Goal: Information Seeking & Learning: Learn about a topic

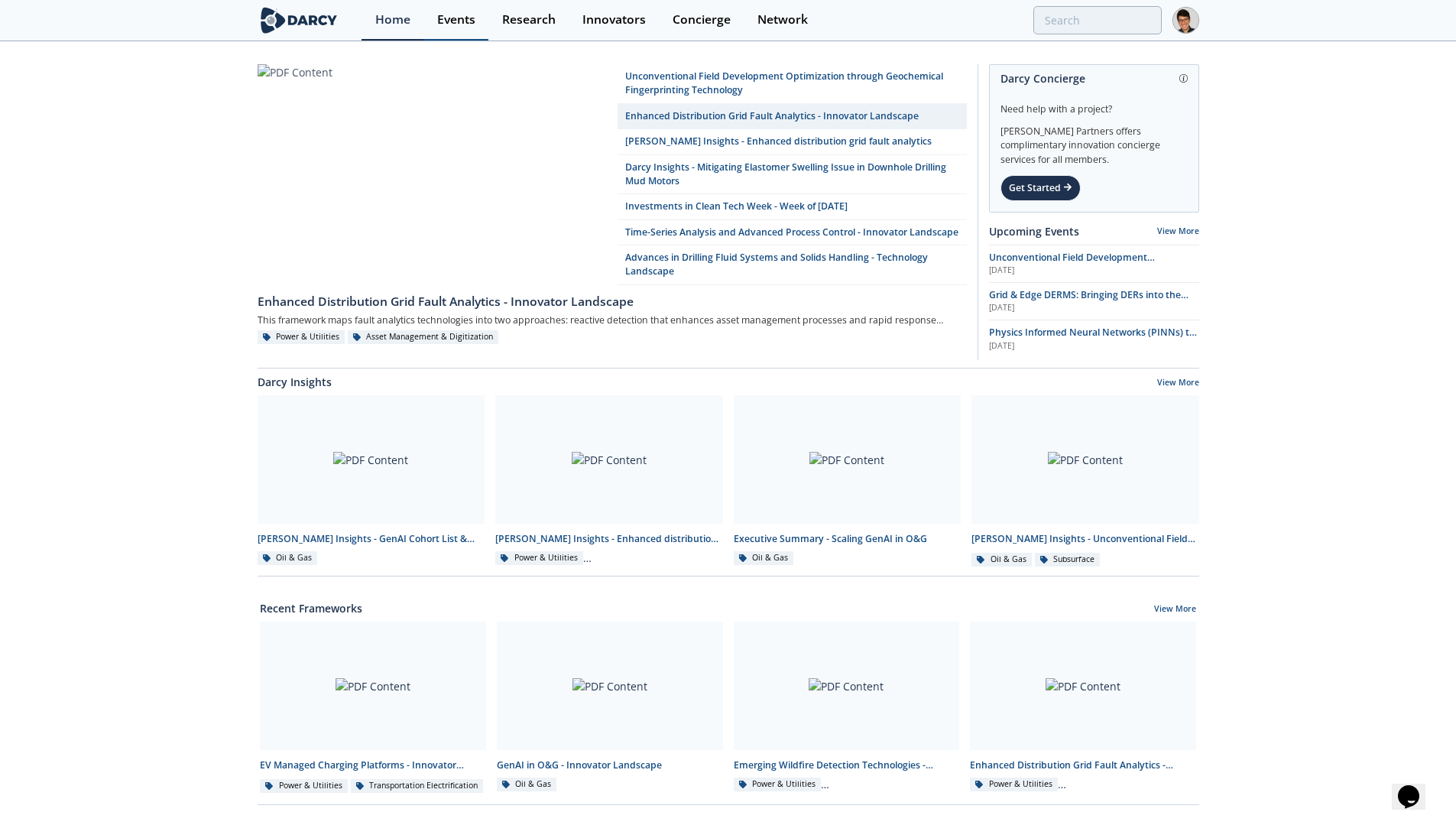
click at [461, 24] on div "Events" at bounding box center [456, 20] width 39 height 12
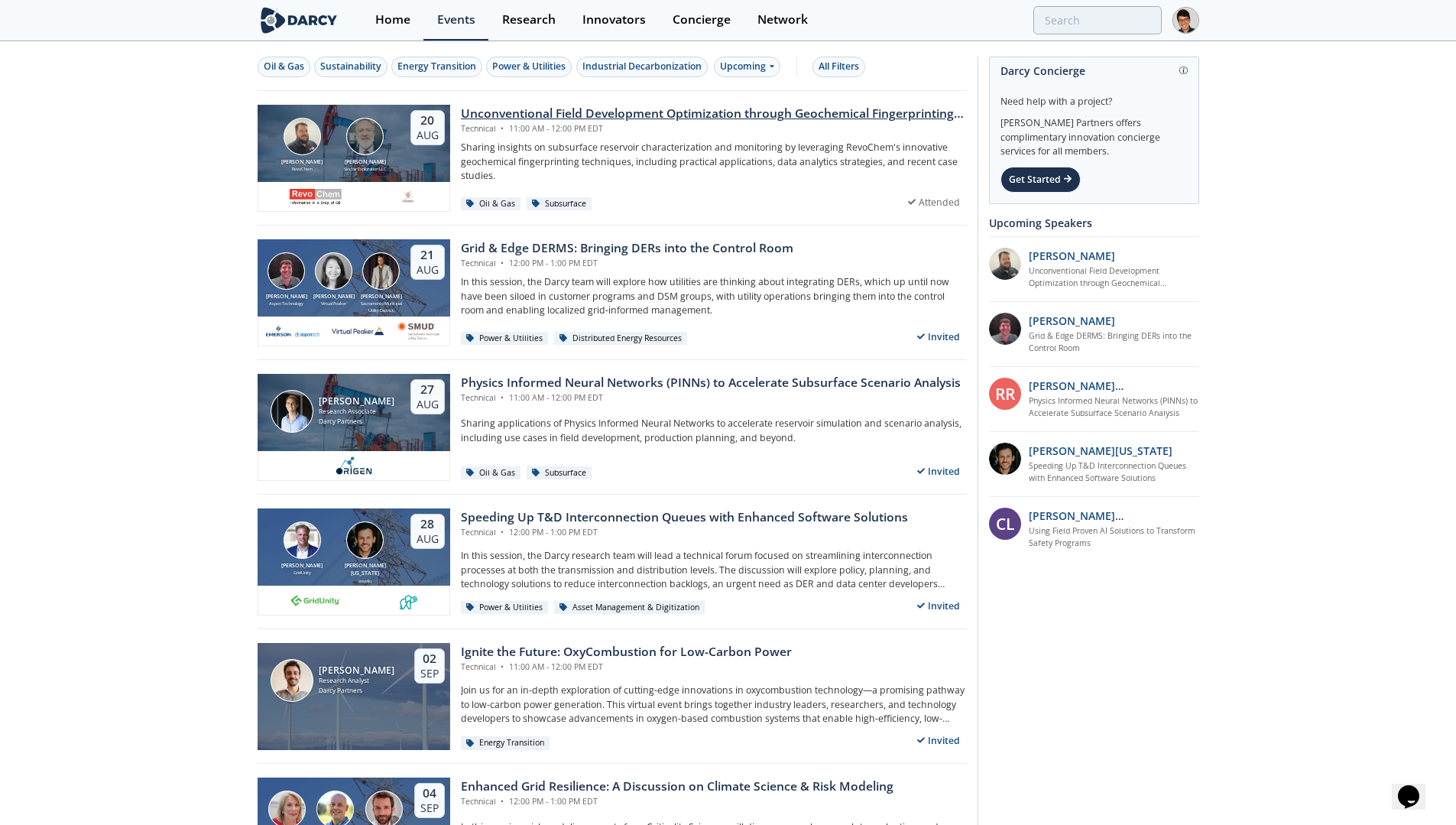
click at [504, 119] on div "Unconventional Field Development Optimization through Geochemical Fingerprintin…" at bounding box center [713, 114] width 506 height 19
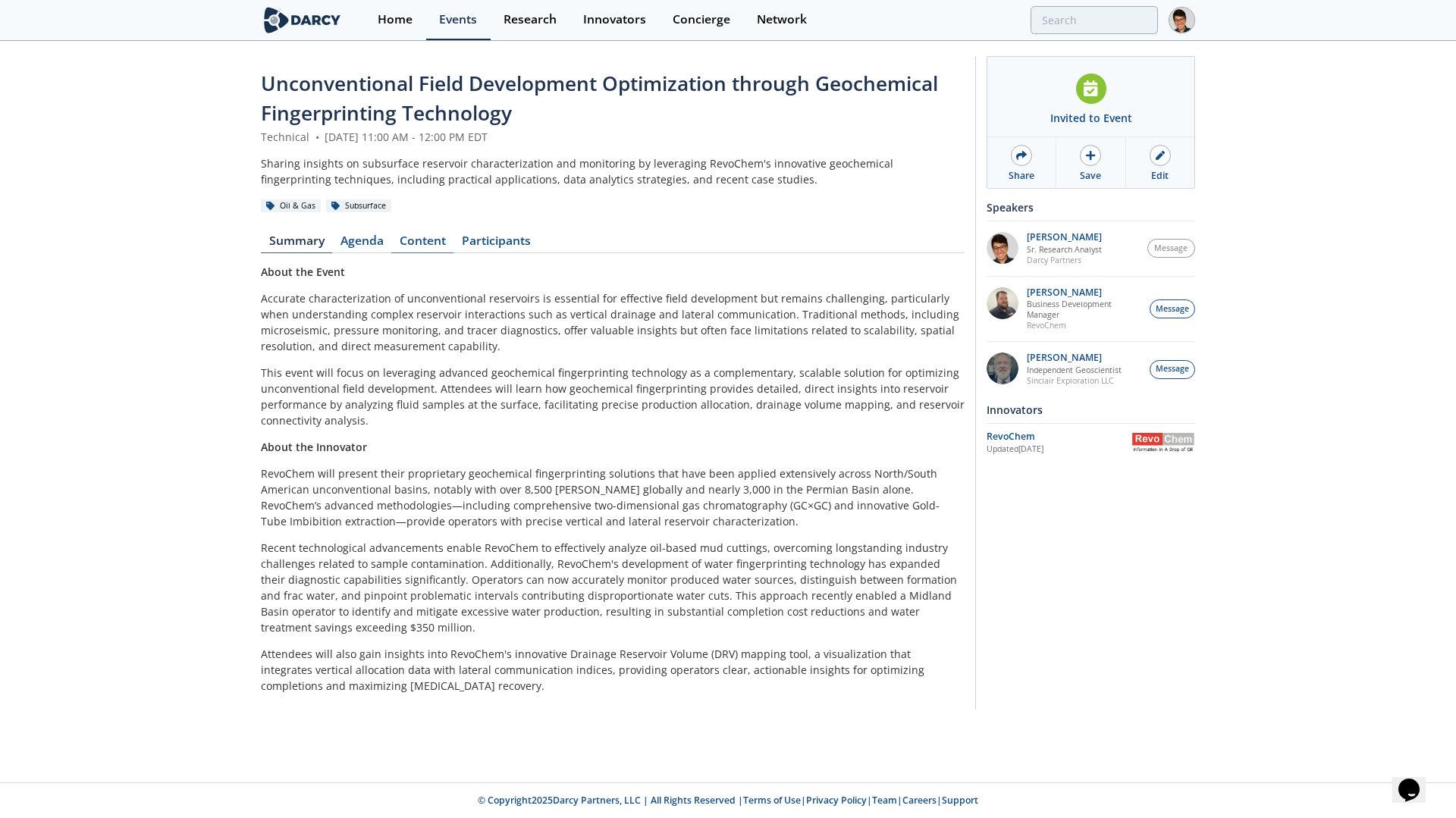
click at [427, 245] on link "Content" at bounding box center [421, 244] width 62 height 19
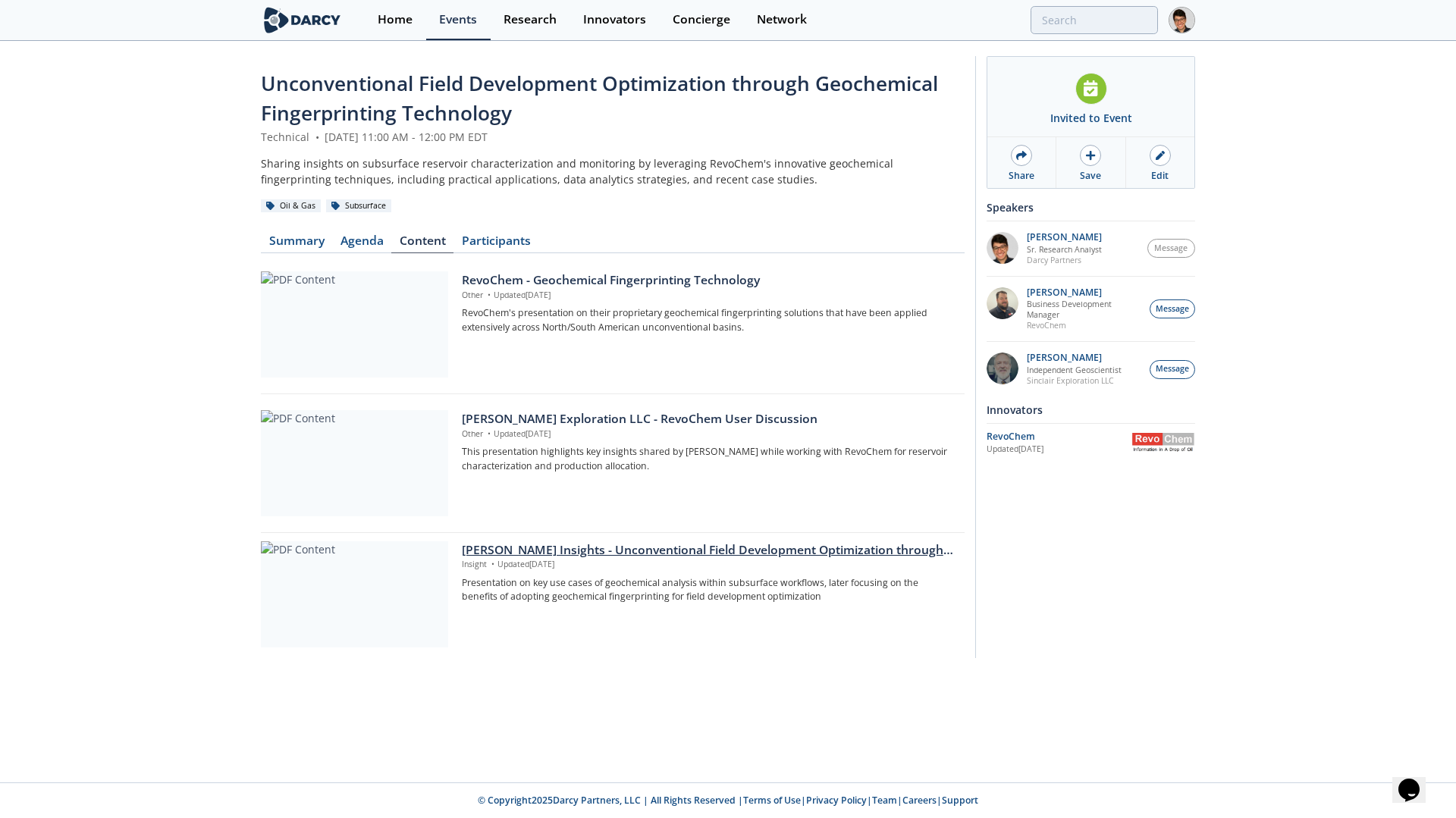
click at [530, 541] on div "[PERSON_NAME] Insights - Unconventional Field Development Optimization through …" at bounding box center [707, 550] width 492 height 19
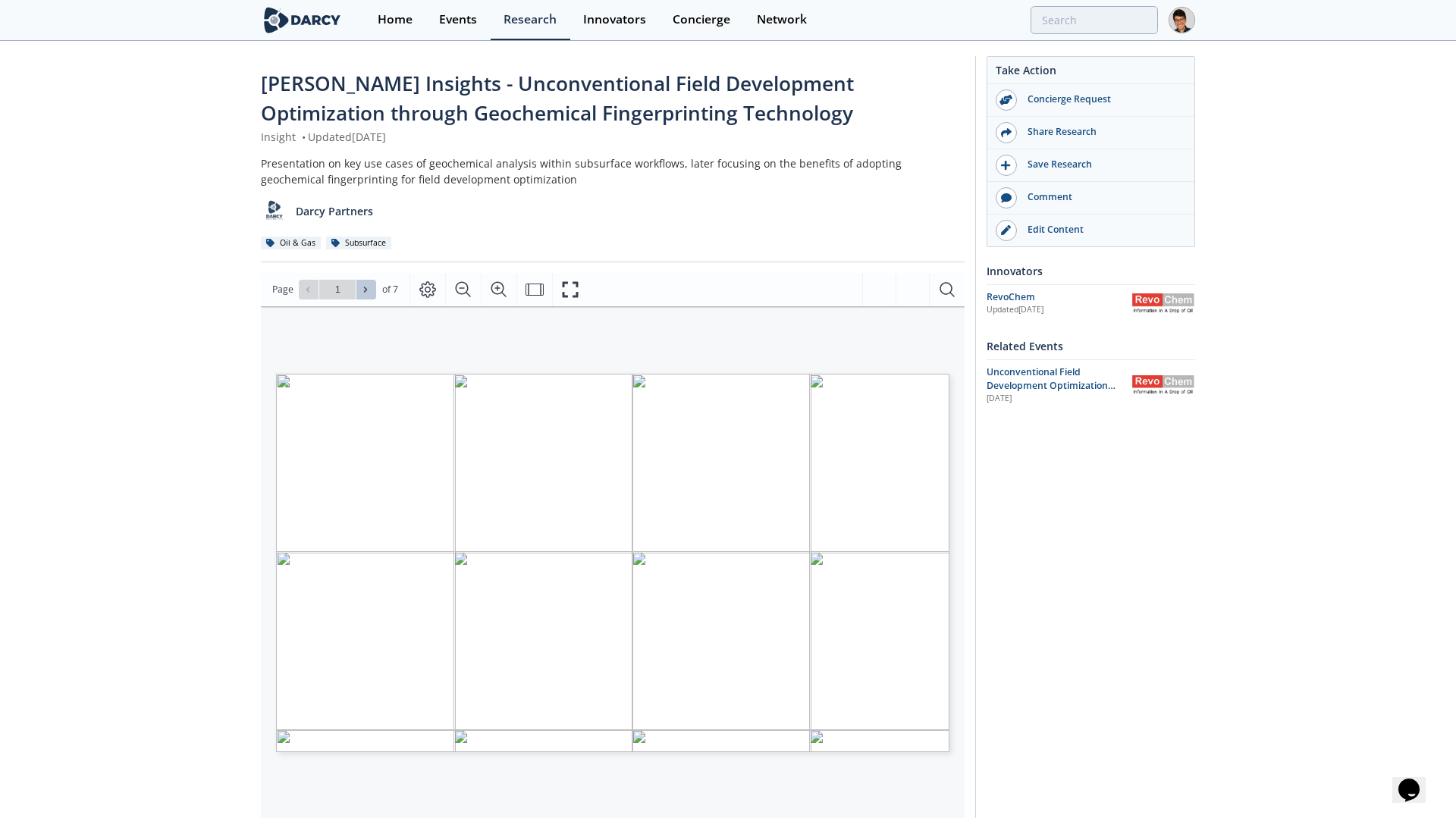
click at [368, 286] on icon at bounding box center [364, 289] width 9 height 9
type input "2"
click at [368, 286] on icon at bounding box center [364, 289] width 9 height 9
type input "3"
click at [368, 286] on icon at bounding box center [364, 289] width 9 height 9
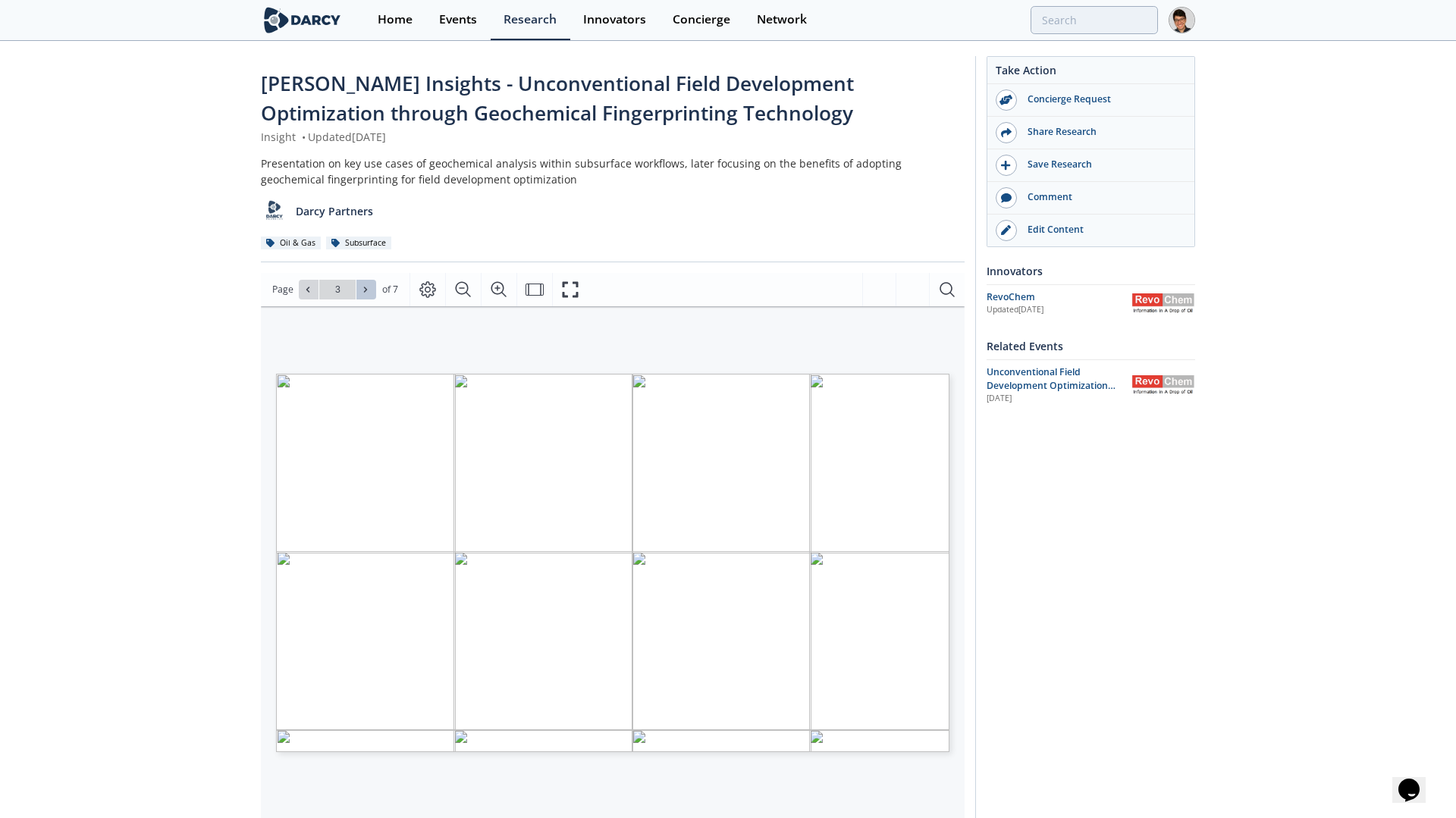
type input "4"
click at [368, 286] on icon at bounding box center [364, 289] width 9 height 9
type input "5"
click at [1056, 239] on link "Edit Content" at bounding box center [1085, 230] width 207 height 31
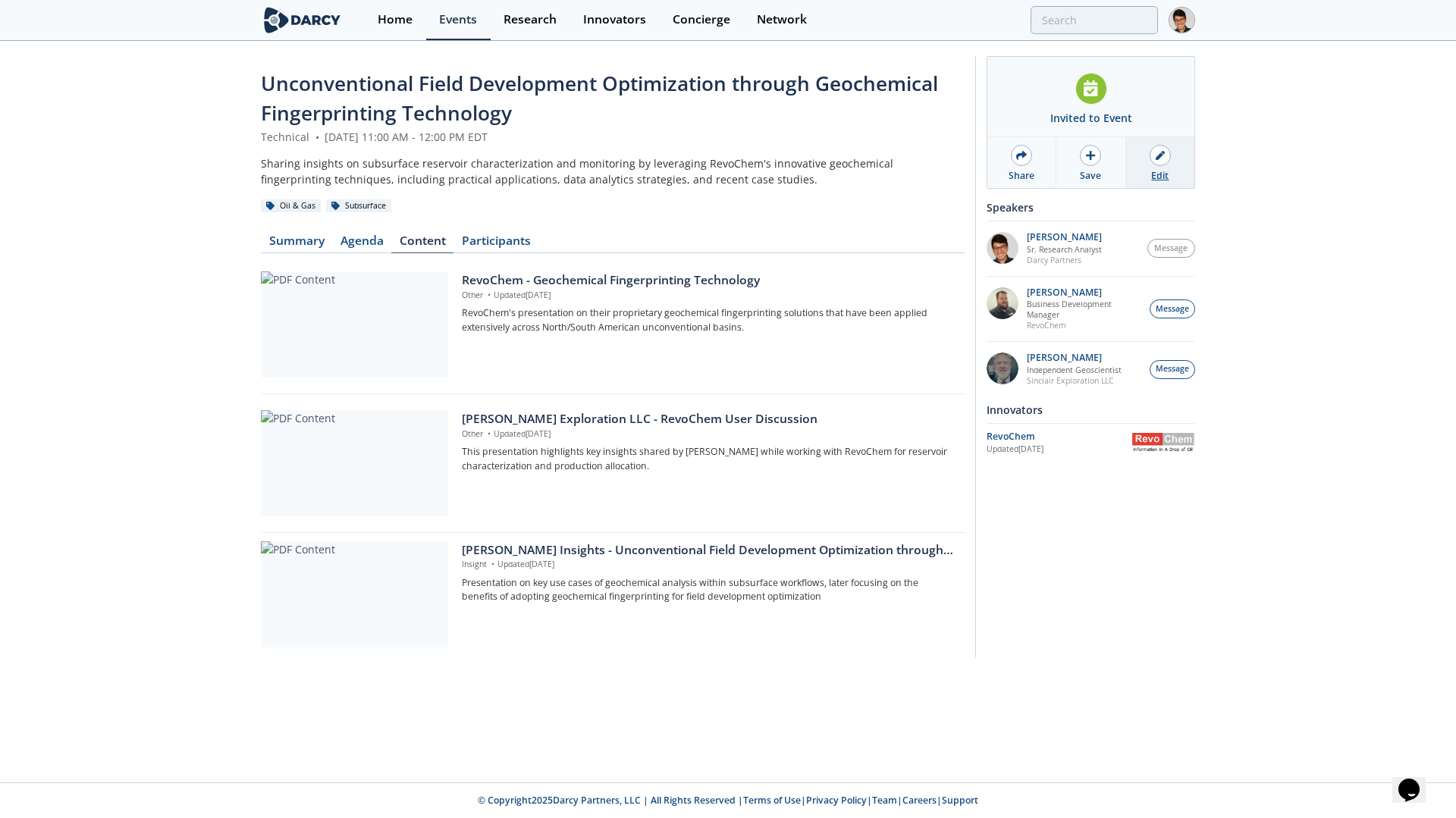
click at [1167, 169] on div "Edit" at bounding box center [1159, 176] width 18 height 14
click at [1150, 162] on link "Edit" at bounding box center [1159, 163] width 68 height 51
click at [384, 33] on link "Home" at bounding box center [395, 20] width 62 height 40
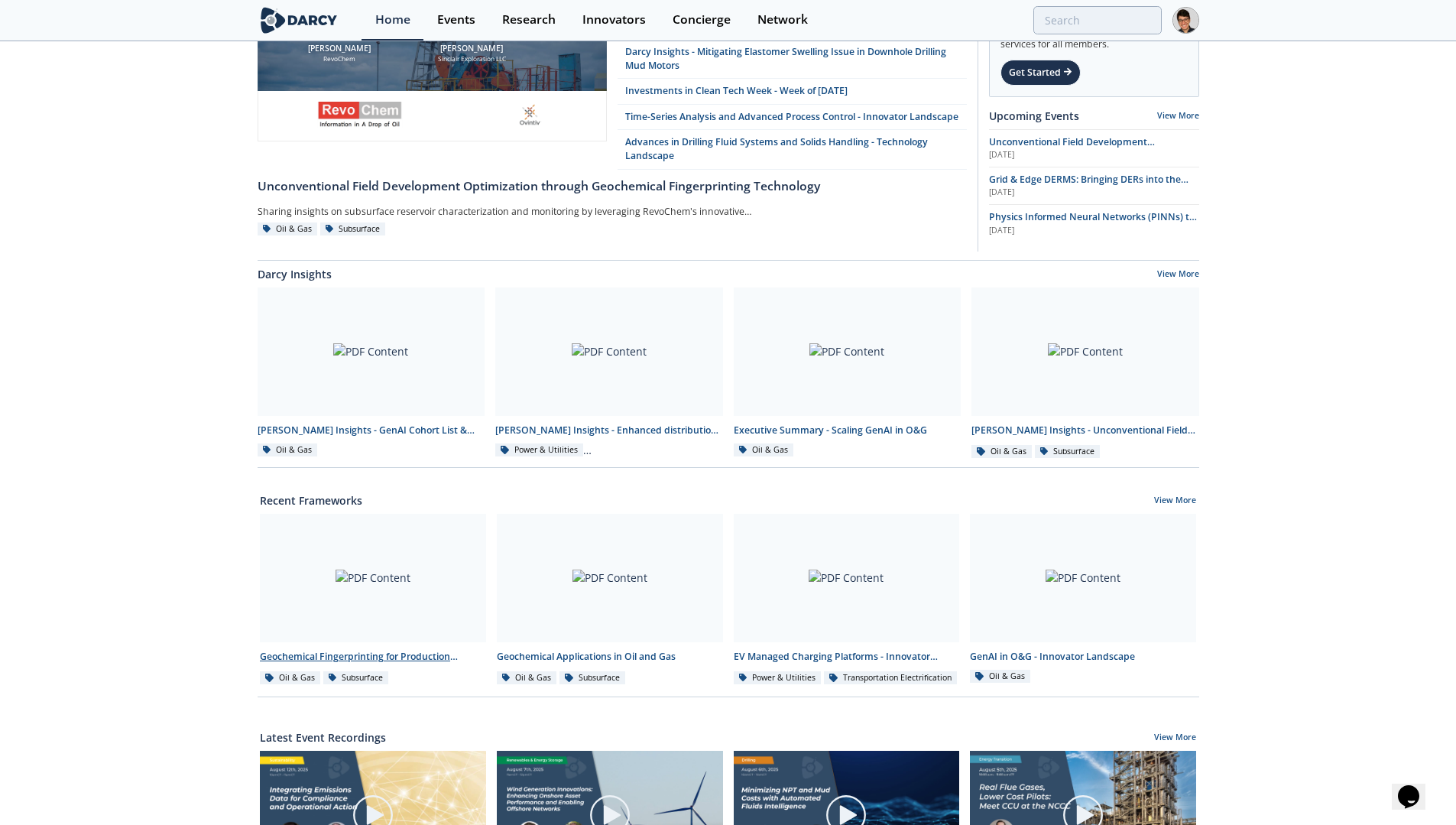
scroll to position [188, 0]
